Goal: Check status: Check status

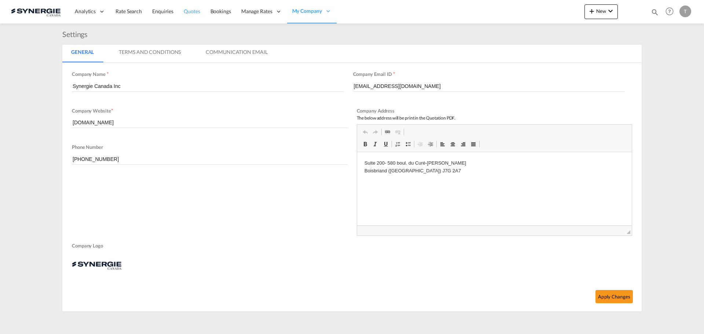
click at [193, 16] on link "Quotes" at bounding box center [192, 12] width 26 height 24
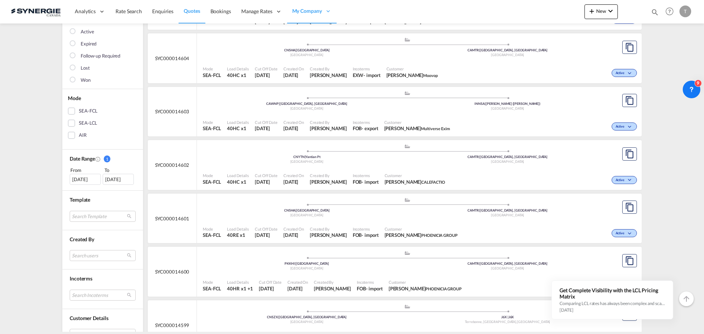
scroll to position [147, 0]
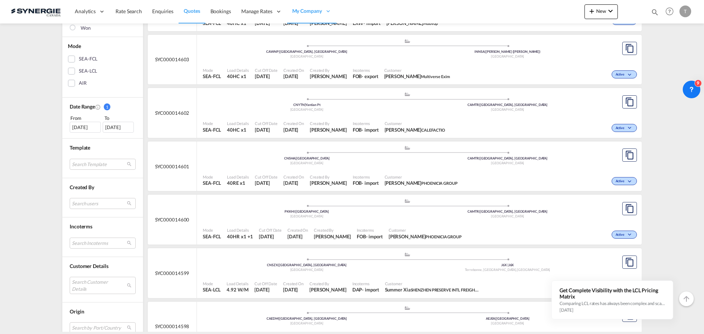
click at [81, 122] on div "[DATE]" at bounding box center [85, 127] width 31 height 11
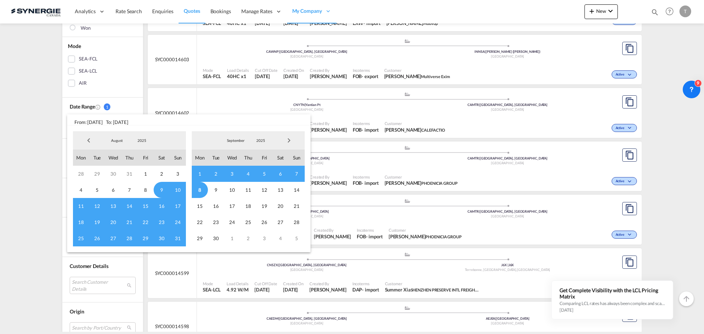
click at [85, 136] on span "Previous Month" at bounding box center [88, 140] width 15 height 15
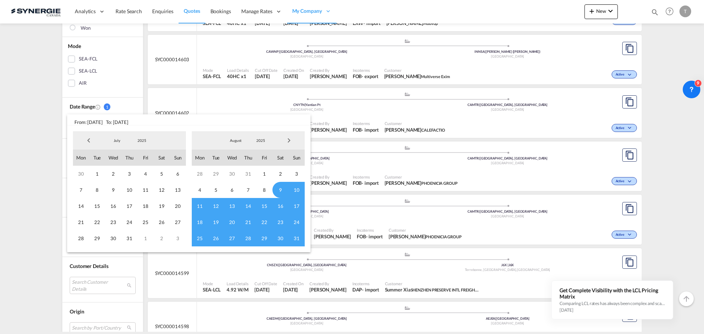
click at [86, 140] on span "Previous Month" at bounding box center [88, 140] width 15 height 15
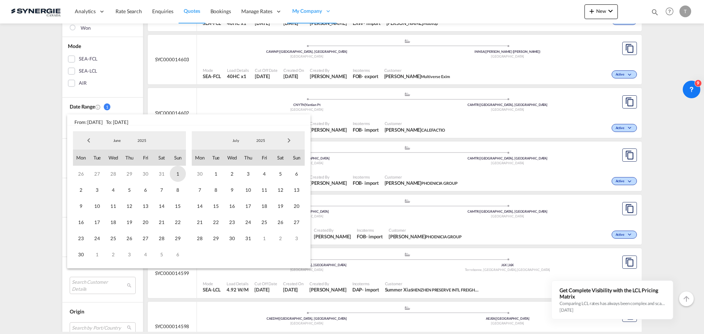
click at [175, 174] on span "1" at bounding box center [178, 174] width 16 height 16
click at [288, 139] on span "Next Month" at bounding box center [289, 140] width 15 height 15
click at [196, 190] on span "8" at bounding box center [200, 190] width 16 height 16
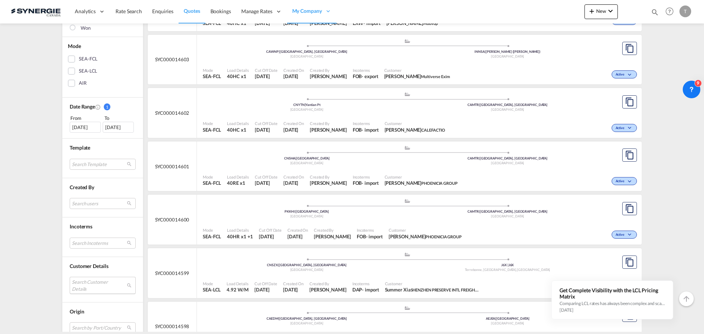
click at [84, 285] on md-select "Search Customer Details user name user [PERSON_NAME] [PERSON_NAME][EMAIL_ADDRES…" at bounding box center [103, 285] width 66 height 17
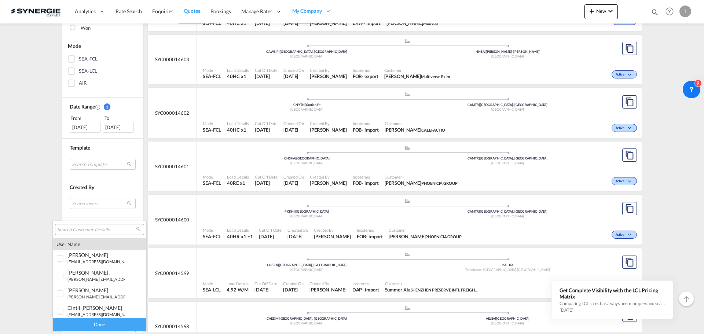
click at [82, 232] on input "search" at bounding box center [96, 230] width 79 height 7
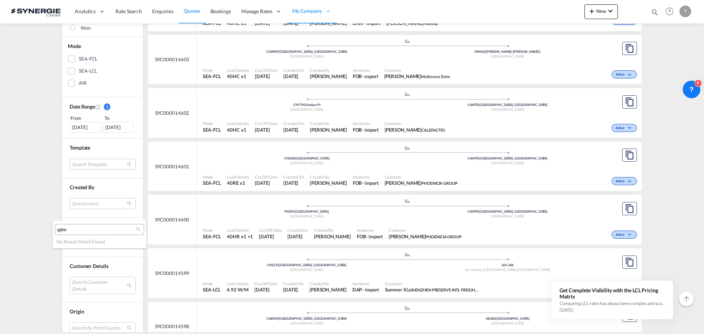
click at [61, 230] on input "qdm" at bounding box center [96, 230] width 79 height 7
type input "q"
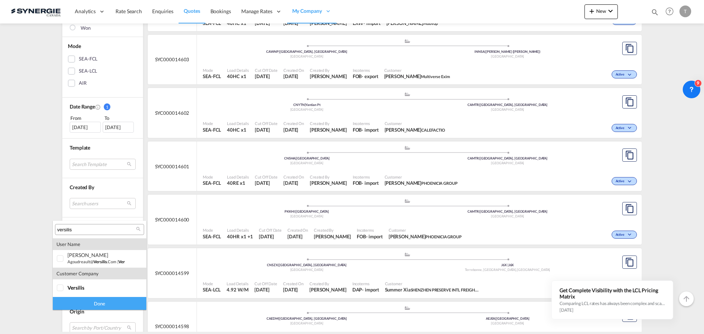
type input "versilis"
click at [64, 289] on div at bounding box center [60, 288] width 7 height 7
click at [79, 300] on div "Done" at bounding box center [100, 303] width 94 height 13
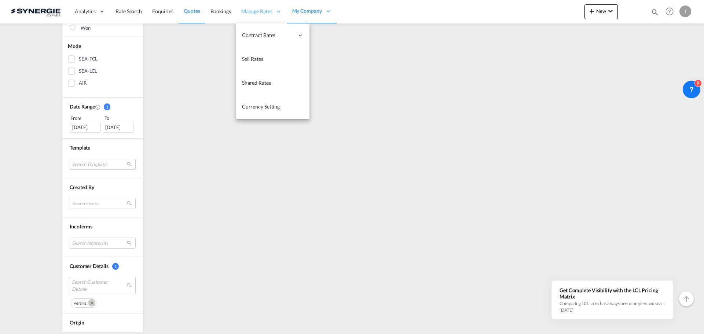
scroll to position [0, 0]
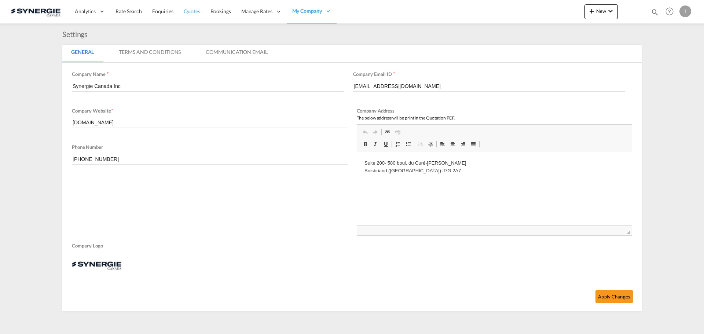
click at [189, 14] on span "Quotes" at bounding box center [192, 11] width 16 height 6
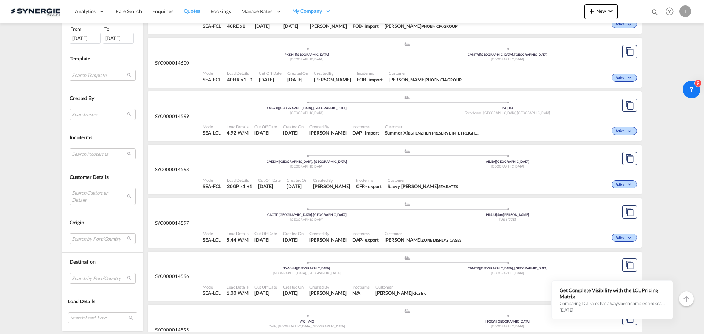
scroll to position [220, 0]
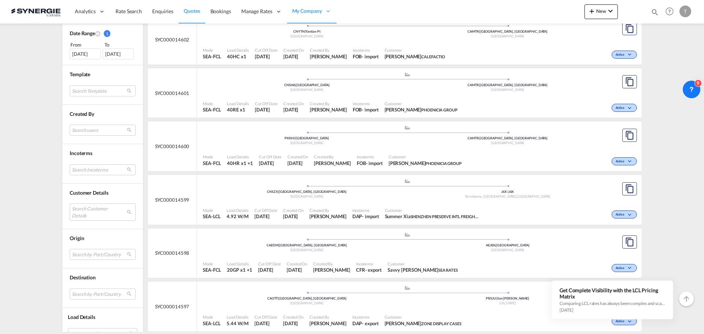
click at [78, 52] on div "[DATE]" at bounding box center [85, 53] width 31 height 11
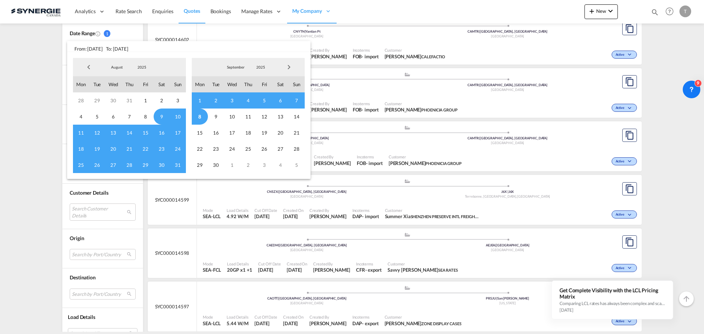
click at [83, 69] on span "Previous Month" at bounding box center [88, 67] width 15 height 15
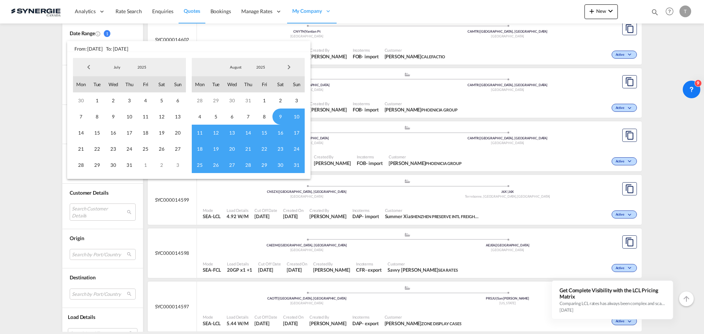
click at [86, 68] on span "Previous Month" at bounding box center [88, 67] width 15 height 15
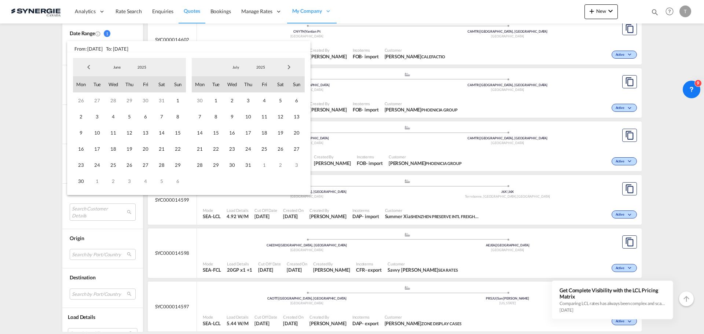
click at [174, 100] on span "1" at bounding box center [178, 100] width 16 height 16
click at [292, 69] on span "Next Month" at bounding box center [289, 67] width 15 height 15
click at [290, 69] on span "Next Month" at bounding box center [289, 67] width 15 height 15
click at [81, 118] on span "8" at bounding box center [81, 117] width 16 height 16
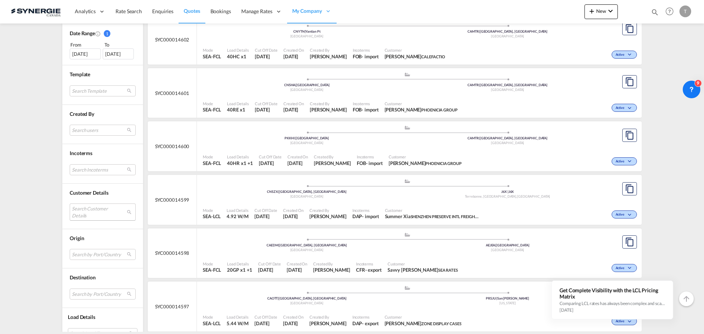
click at [92, 214] on md-select "Search Customer Details user name user [PERSON_NAME] [PERSON_NAME][EMAIL_ADDRES…" at bounding box center [103, 212] width 66 height 17
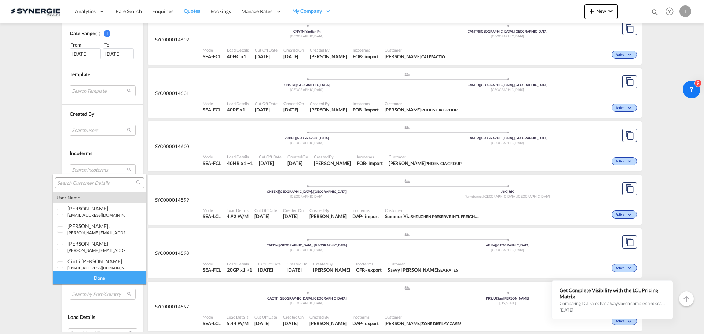
click at [84, 180] on input "search" at bounding box center [96, 183] width 79 height 7
paste input "MOOVUP"
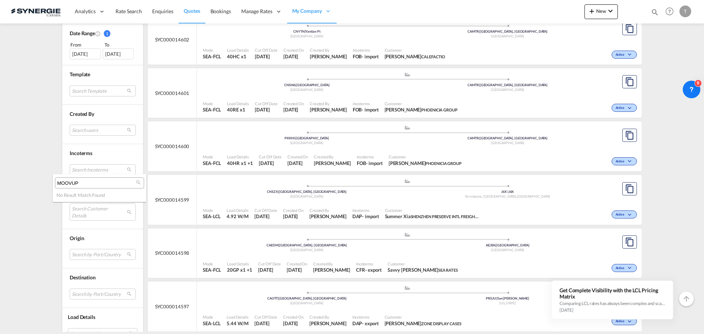
click at [105, 184] on input "MOOVUP" at bounding box center [96, 183] width 79 height 7
paste input "dba QBM"
click at [109, 180] on input "dba QBM" at bounding box center [96, 183] width 79 height 7
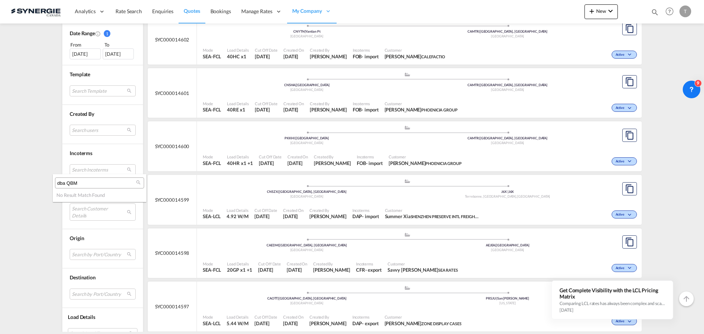
click at [109, 180] on input "dba QBM" at bounding box center [96, 183] width 79 height 7
paste input "Versilis"
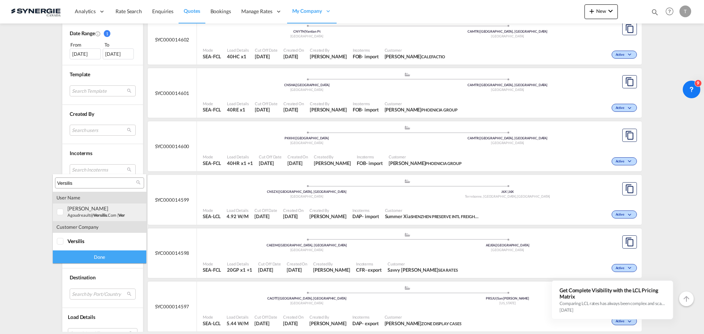
type input "Versilis"
click at [62, 211] on div at bounding box center [60, 212] width 7 height 7
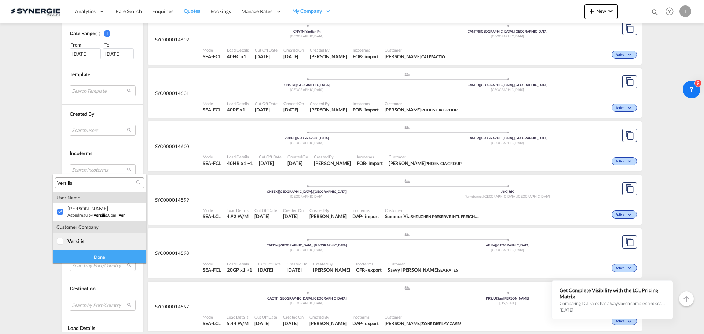
click at [63, 240] on div at bounding box center [60, 241] width 7 height 7
click at [95, 255] on div "Done" at bounding box center [100, 257] width 94 height 13
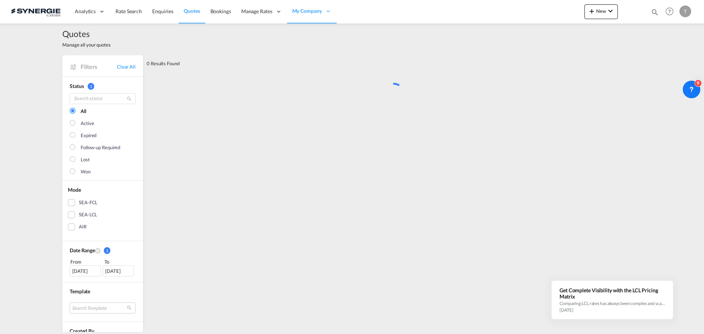
scroll to position [0, 0]
